Goal: Browse casually

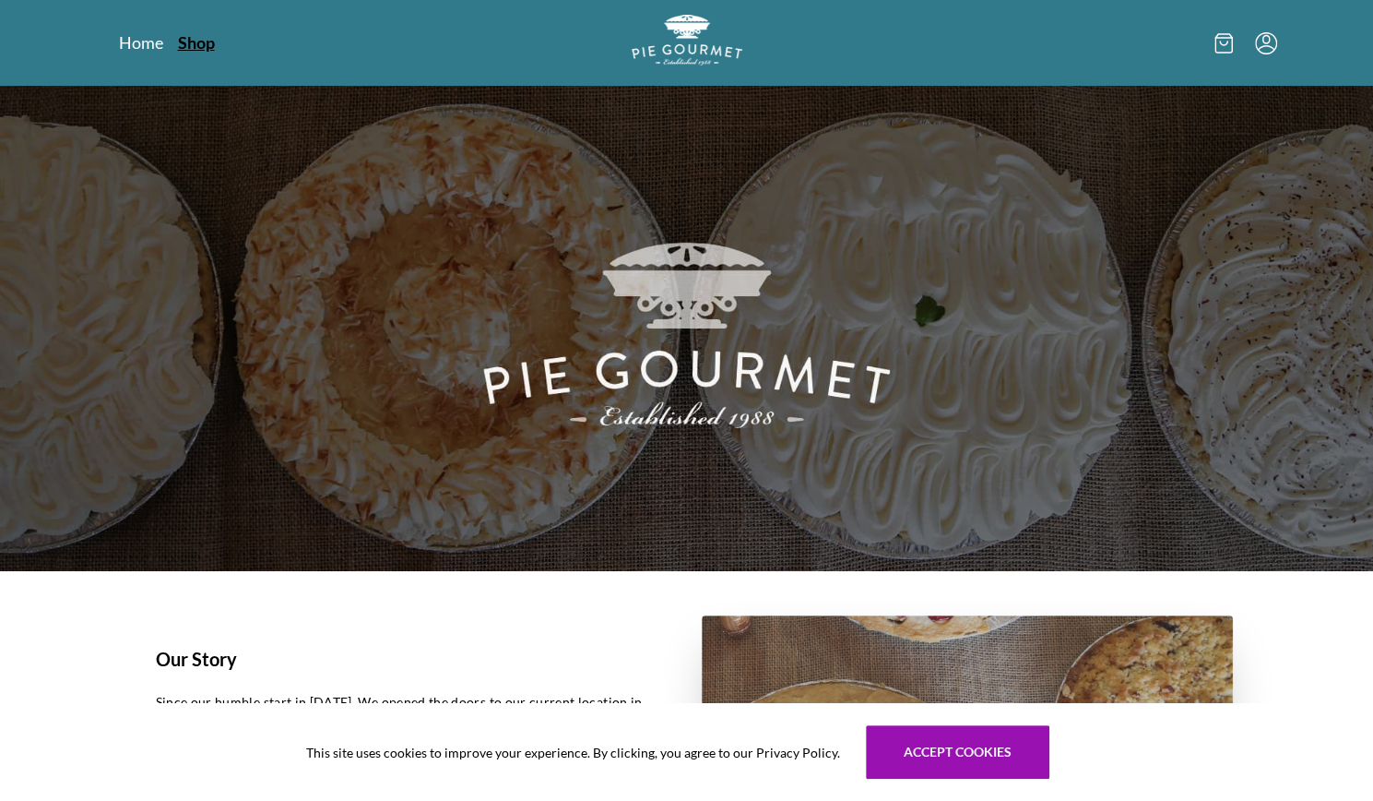
click at [182, 49] on link "Shop" at bounding box center [196, 42] width 37 height 22
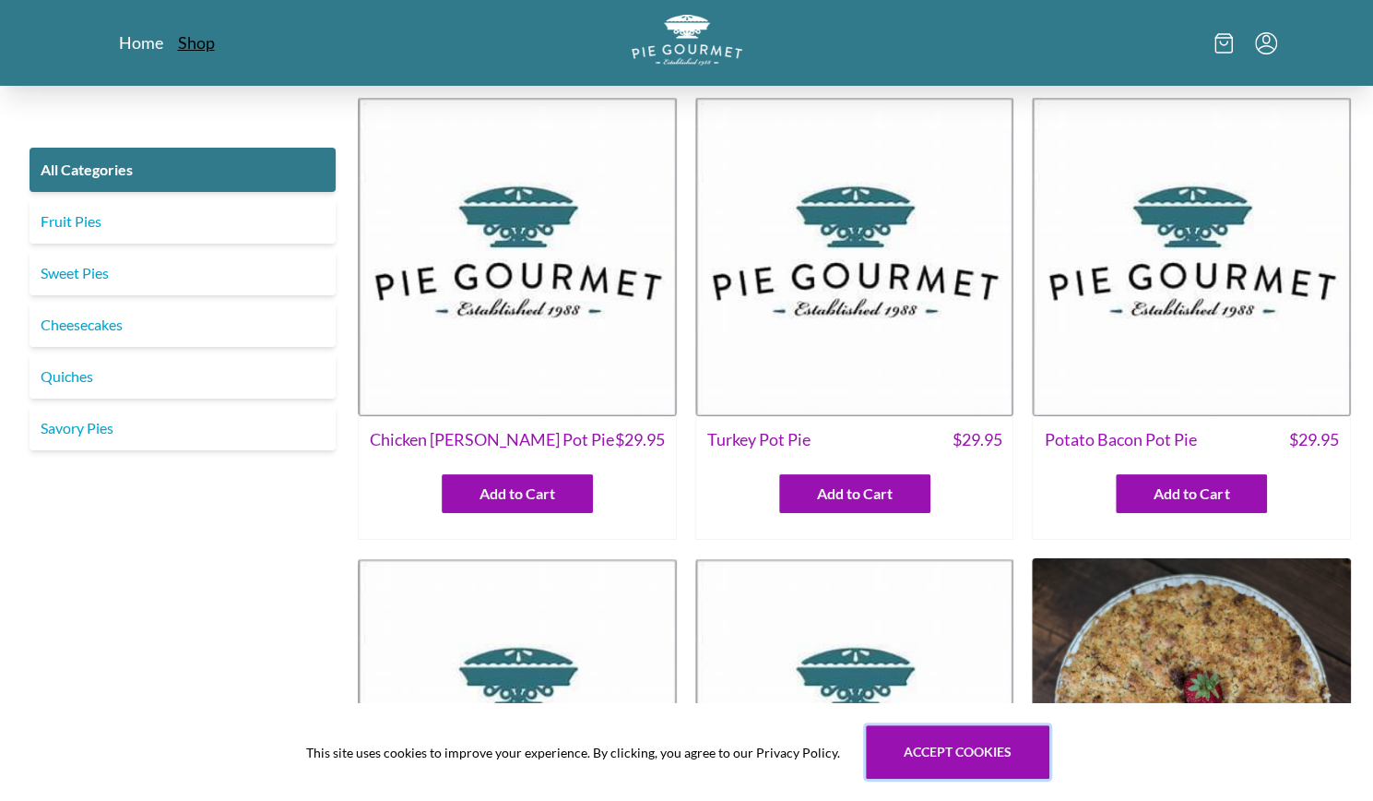
click at [994, 766] on button "Accept cookies" at bounding box center [958, 751] width 184 height 53
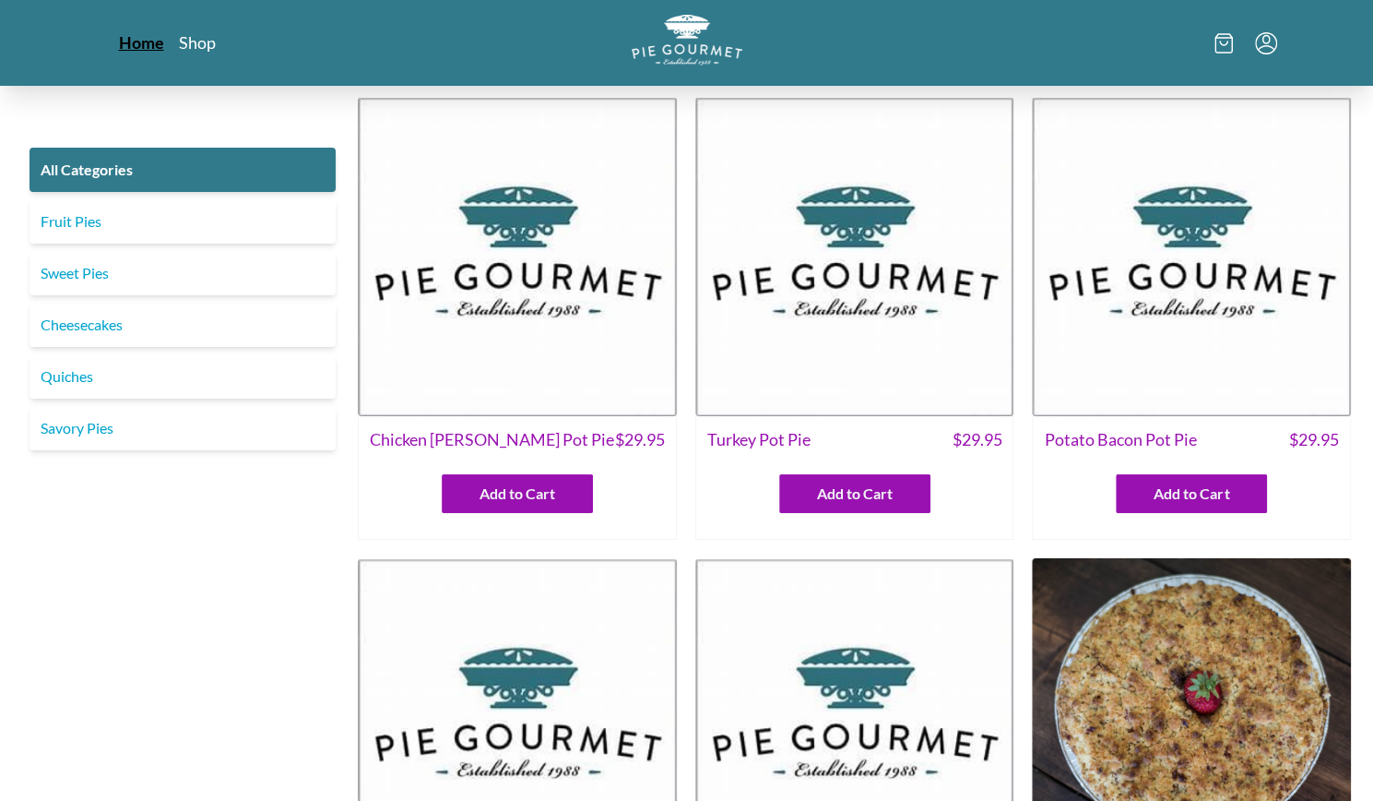
click at [143, 45] on link "Home" at bounding box center [141, 42] width 45 height 22
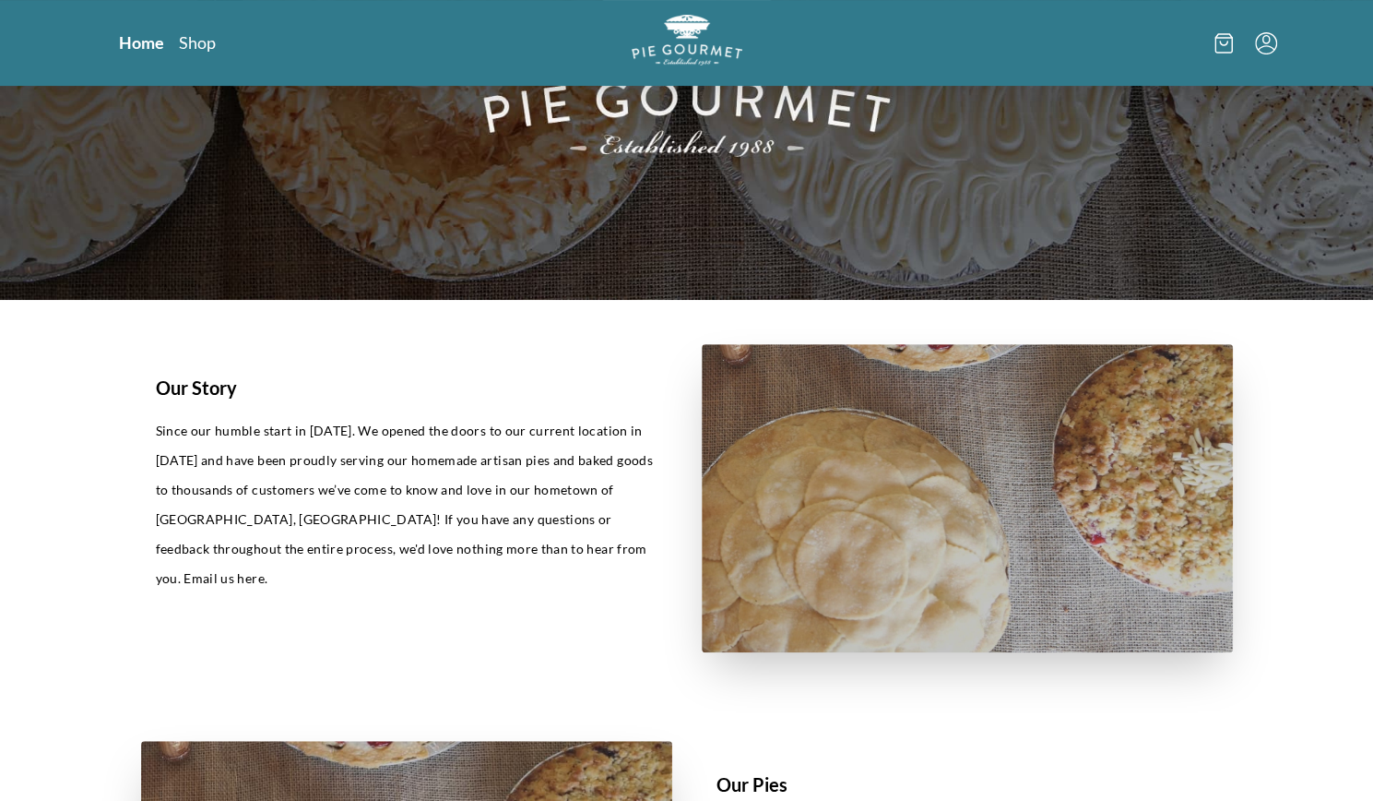
scroll to position [65, 0]
